Goal: Find specific page/section: Find specific page/section

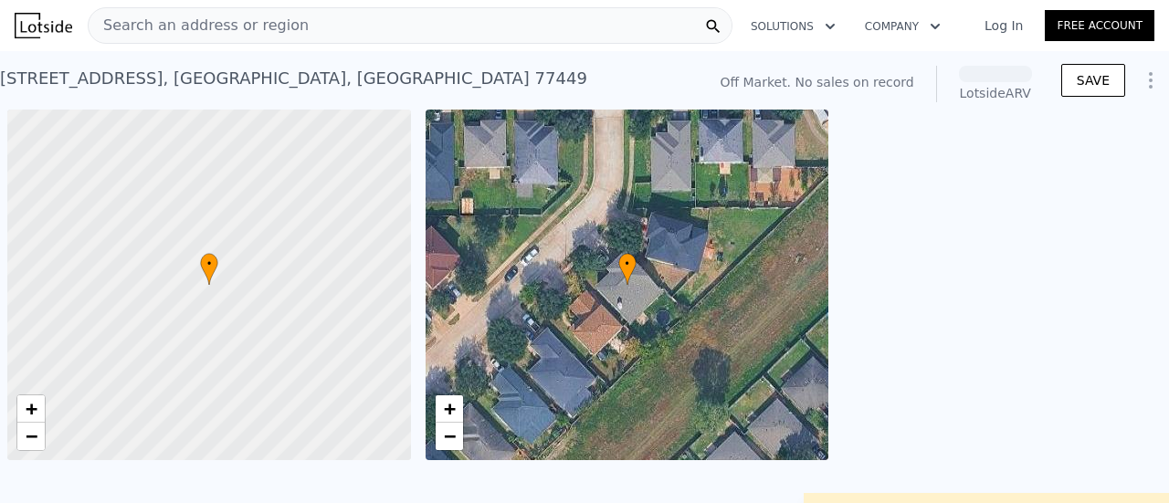
scroll to position [0, 7]
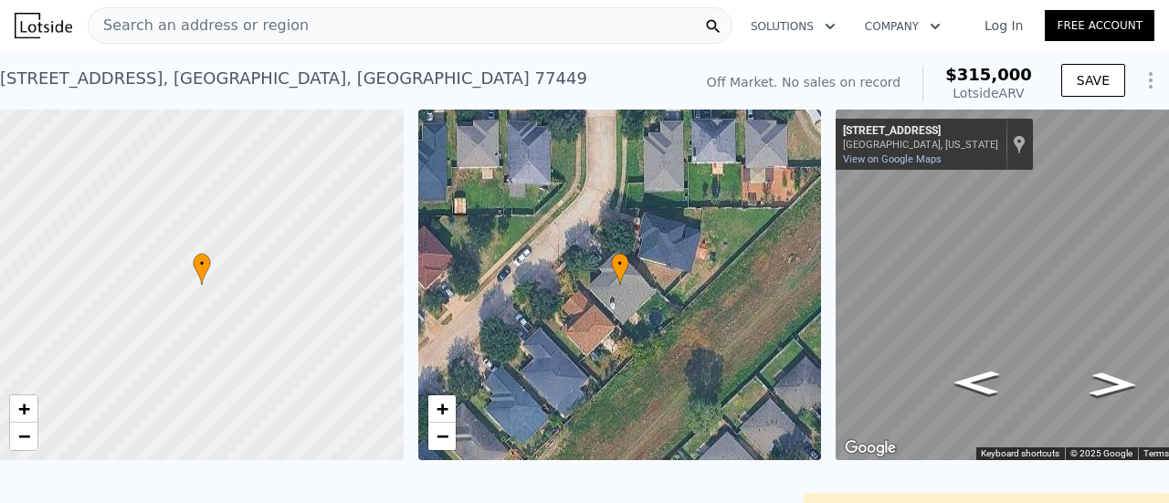
click at [455, 36] on div "Search an address or region" at bounding box center [410, 25] width 645 height 37
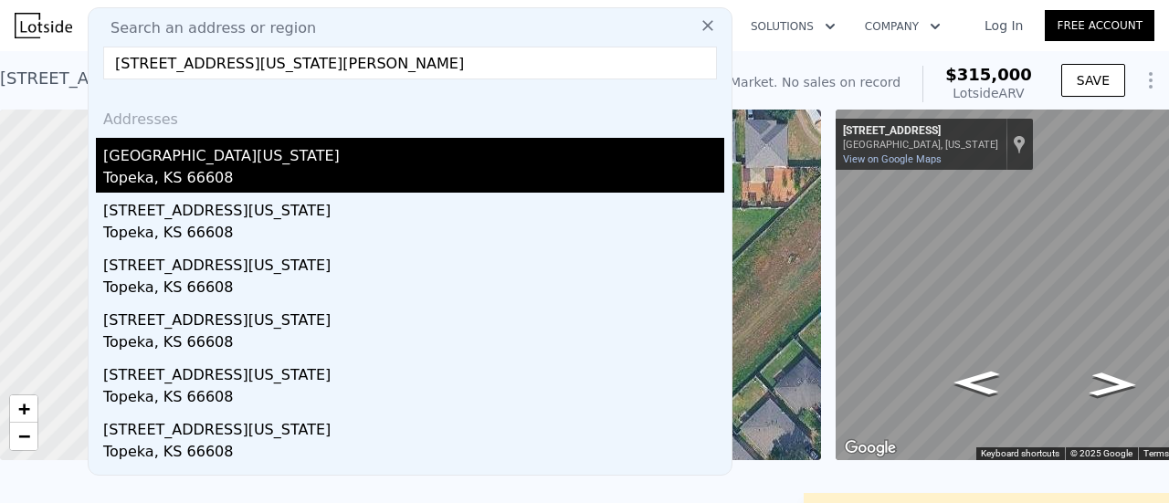
type input "[STREET_ADDRESS][US_STATE][PERSON_NAME]"
click at [289, 160] on div "[GEOGRAPHIC_DATA][US_STATE]" at bounding box center [413, 152] width 621 height 29
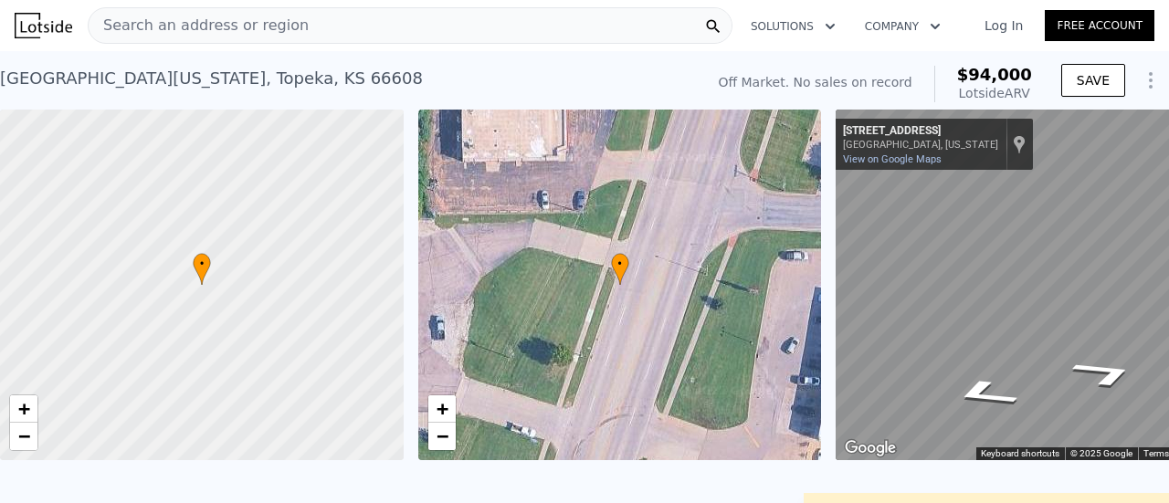
click at [551, 14] on div "Search an address or region" at bounding box center [410, 25] width 645 height 37
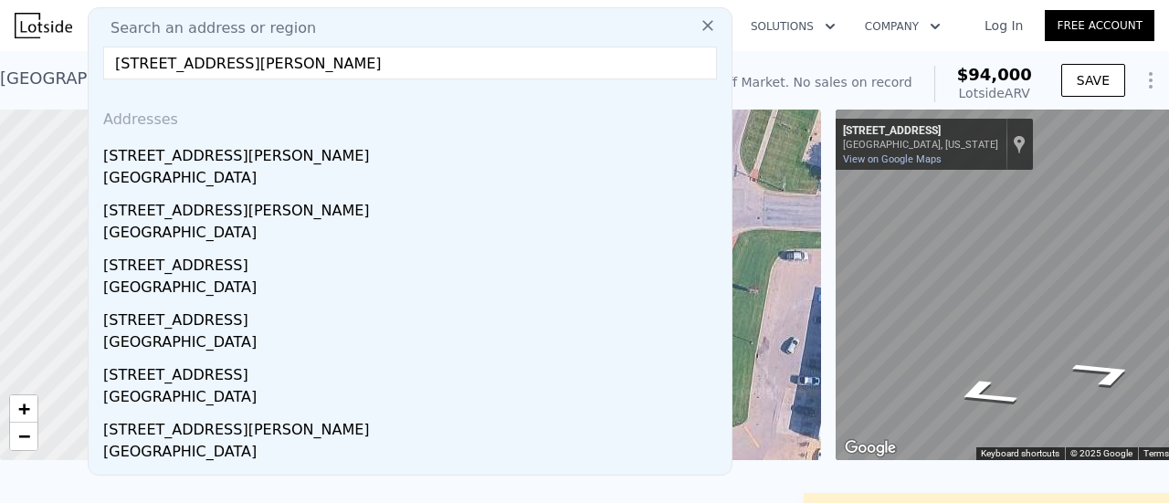
drag, startPoint x: 537, startPoint y: 66, endPoint x: 52, endPoint y: 19, distance: 487.0
click at [52, 19] on div "Search an address or region Search an address or region [STREET_ADDRESS][PERSON…" at bounding box center [584, 26] width 1139 height 44
paste input "\"
type input "[STREET_ADDRESS][PERSON_NAME]\\"
click at [517, 41] on div "Search an address or region [STREET_ADDRESS][PERSON_NAME]\\ Addresses [STREET_A…" at bounding box center [410, 241] width 645 height 468
